Goal: Use online tool/utility: Utilize a website feature to perform a specific function

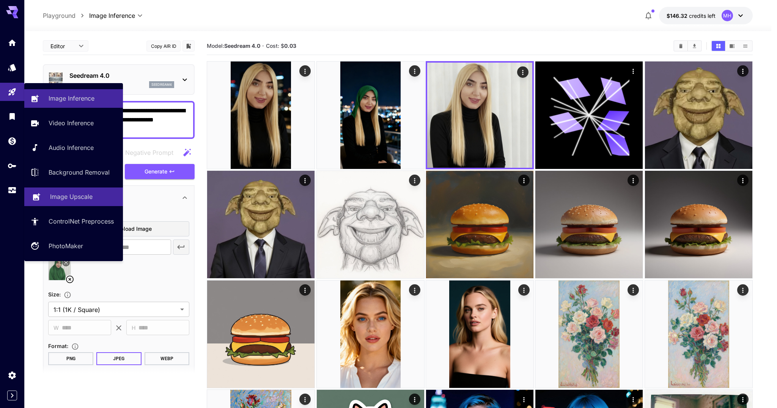
click at [54, 199] on p "Image Upscale" at bounding box center [71, 196] width 43 height 9
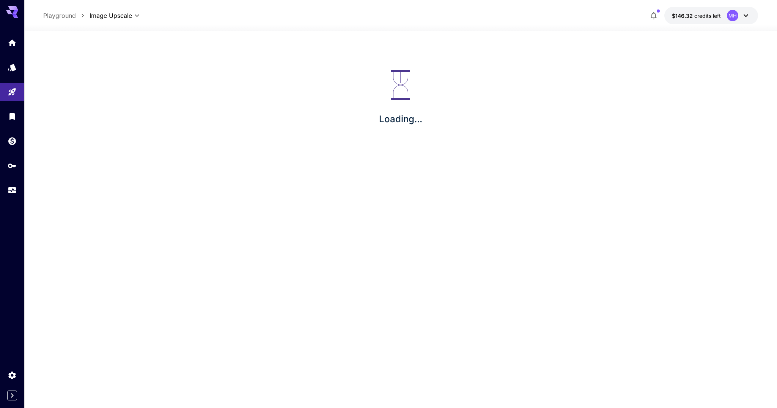
type input "**********"
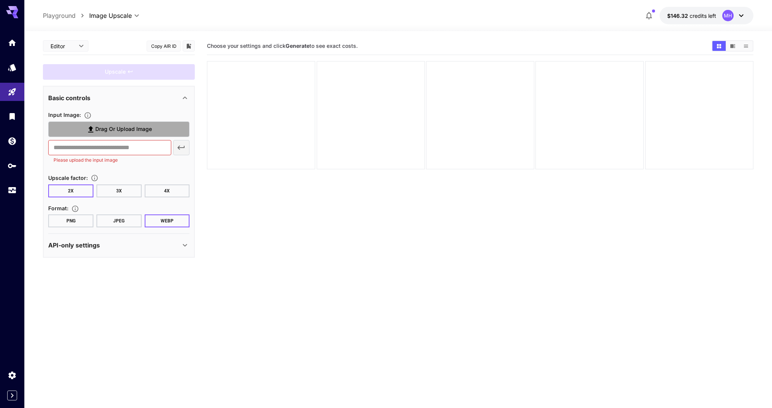
click at [155, 133] on label "Drag or upload image" at bounding box center [118, 129] width 141 height 16
click at [0, 0] on input "Drag or upload image" at bounding box center [0, 0] width 0 height 0
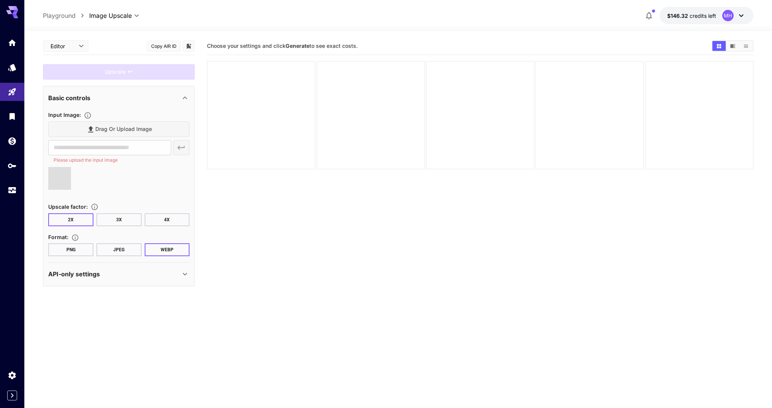
type input "**********"
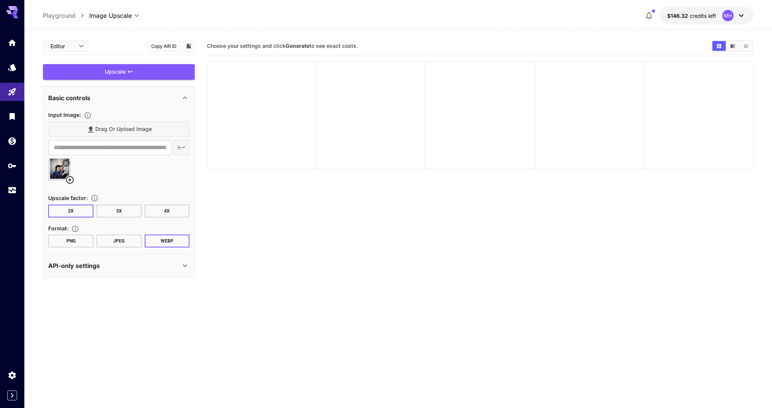
click at [86, 240] on button "PNG" at bounding box center [70, 241] width 45 height 13
click at [148, 132] on div "Drag or upload image" at bounding box center [118, 129] width 141 height 16
click at [150, 121] on div "Drag or upload image" at bounding box center [118, 129] width 141 height 16
click at [67, 178] on icon at bounding box center [69, 179] width 9 height 9
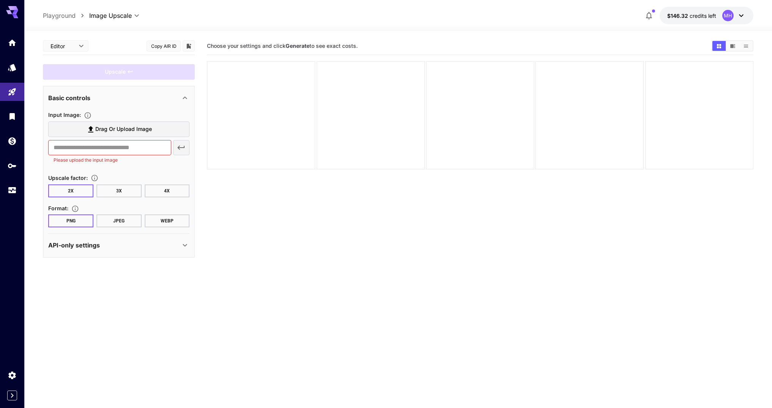
click at [120, 123] on label "Drag or upload image" at bounding box center [118, 129] width 141 height 16
click at [0, 0] on input "Drag or upload image" at bounding box center [0, 0] width 0 height 0
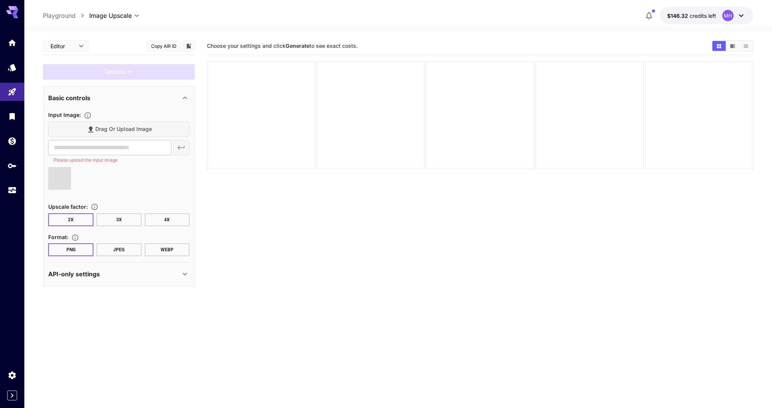
type input "**********"
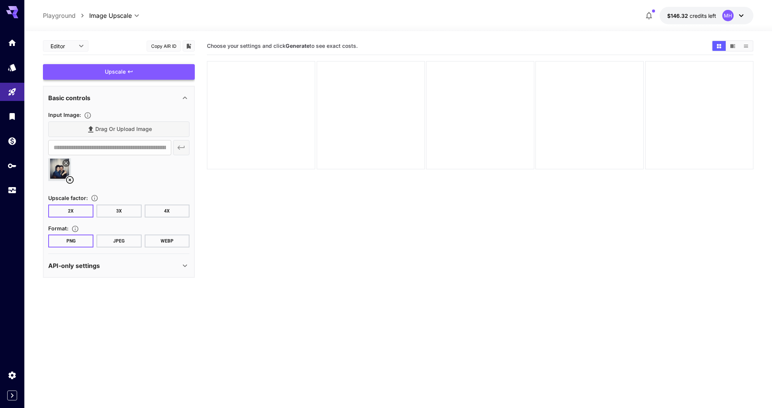
click at [145, 74] on div "Upscale" at bounding box center [119, 72] width 152 height 16
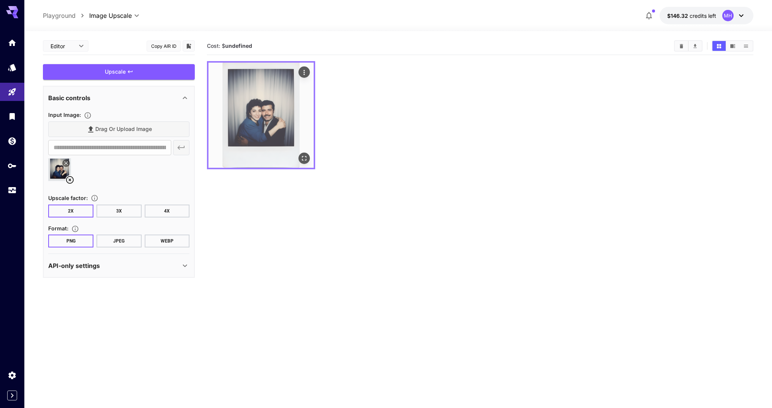
click at [284, 109] on img at bounding box center [260, 115] width 105 height 105
click at [301, 151] on img at bounding box center [260, 115] width 105 height 105
click at [303, 156] on icon "Open in fullscreen" at bounding box center [304, 158] width 8 height 8
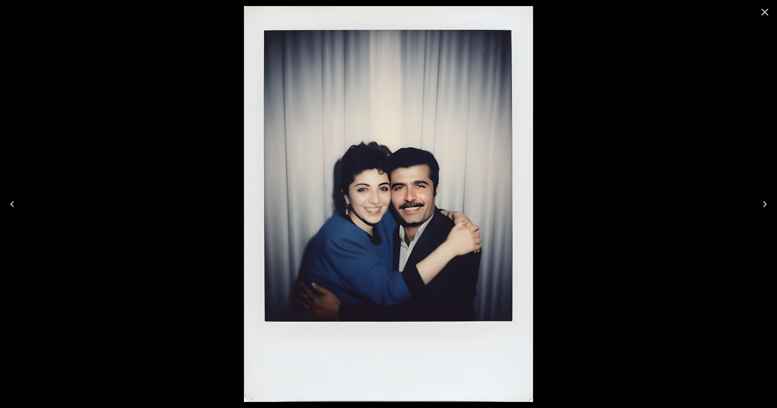
click at [767, 16] on icon "Close" at bounding box center [765, 12] width 12 height 12
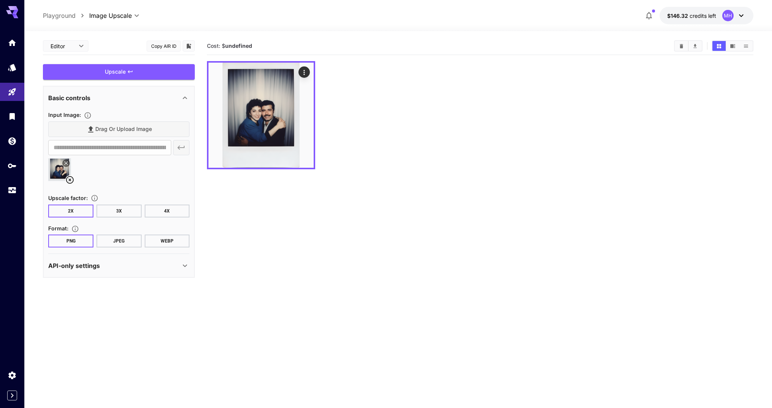
click at [126, 239] on button "JPEG" at bounding box center [118, 241] width 45 height 13
click at [163, 243] on button "WEBP" at bounding box center [167, 241] width 45 height 13
click at [118, 76] on div "Upscale" at bounding box center [119, 72] width 152 height 16
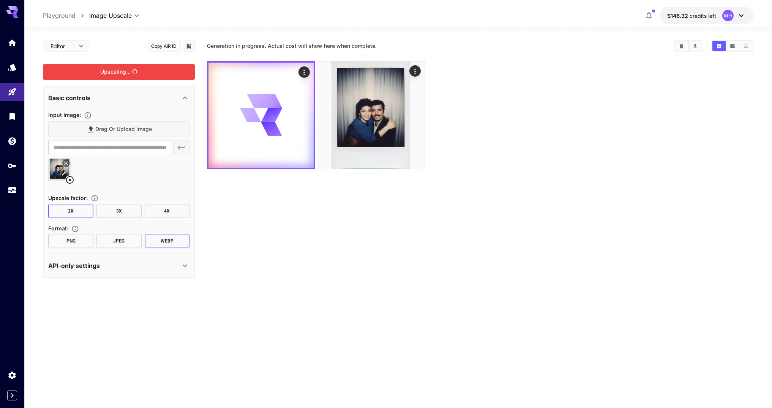
click at [169, 264] on div "API-only settings" at bounding box center [114, 265] width 132 height 9
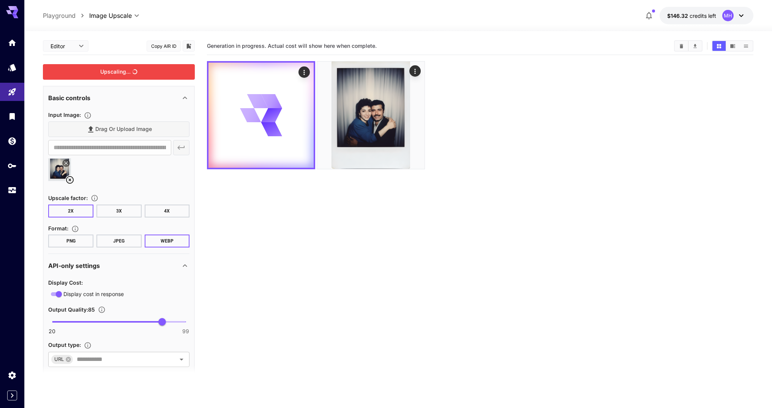
click at [169, 264] on div "API-only settings" at bounding box center [114, 265] width 132 height 9
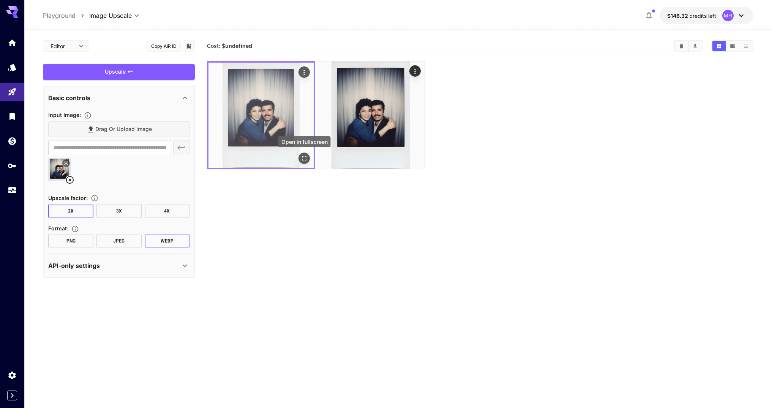
click at [302, 154] on button "Open in fullscreen" at bounding box center [303, 158] width 11 height 11
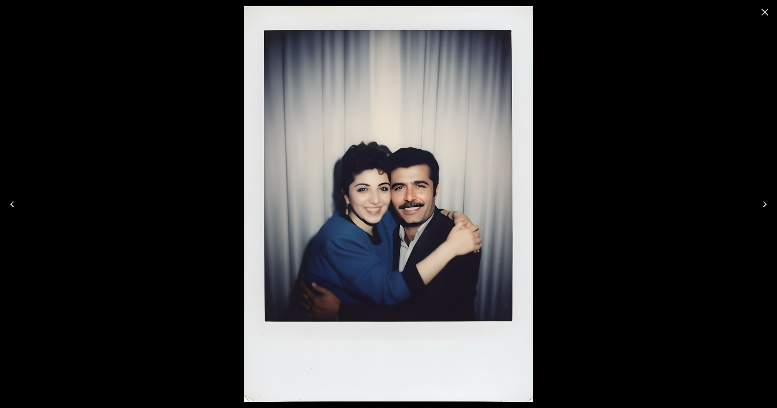
click at [771, 19] on button "Close" at bounding box center [765, 12] width 18 height 18
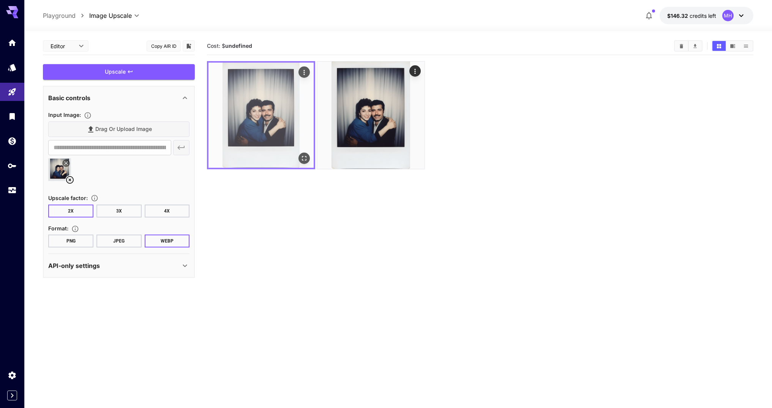
click at [279, 114] on img at bounding box center [260, 115] width 105 height 105
click at [301, 156] on icon "Open in fullscreen" at bounding box center [304, 158] width 8 height 8
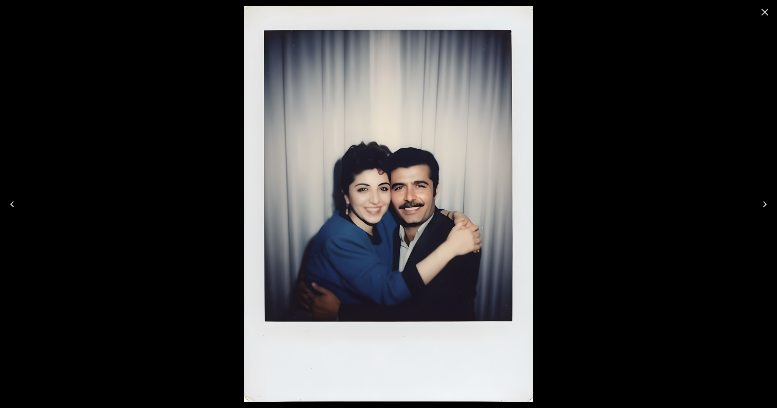
click at [766, 14] on icon "Close" at bounding box center [765, 12] width 12 height 12
